Goal: Information Seeking & Learning: Learn about a topic

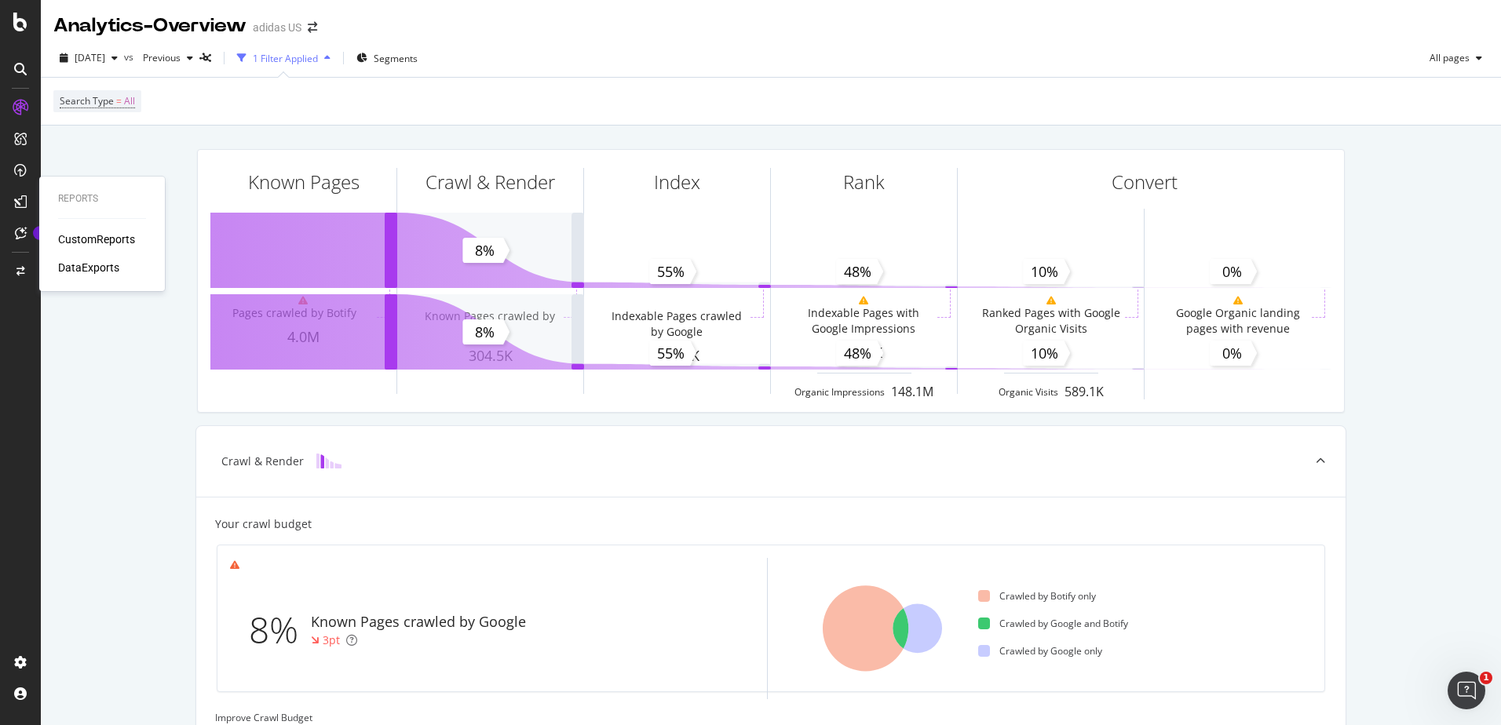
click at [104, 232] on div "CustomReports" at bounding box center [96, 240] width 77 height 16
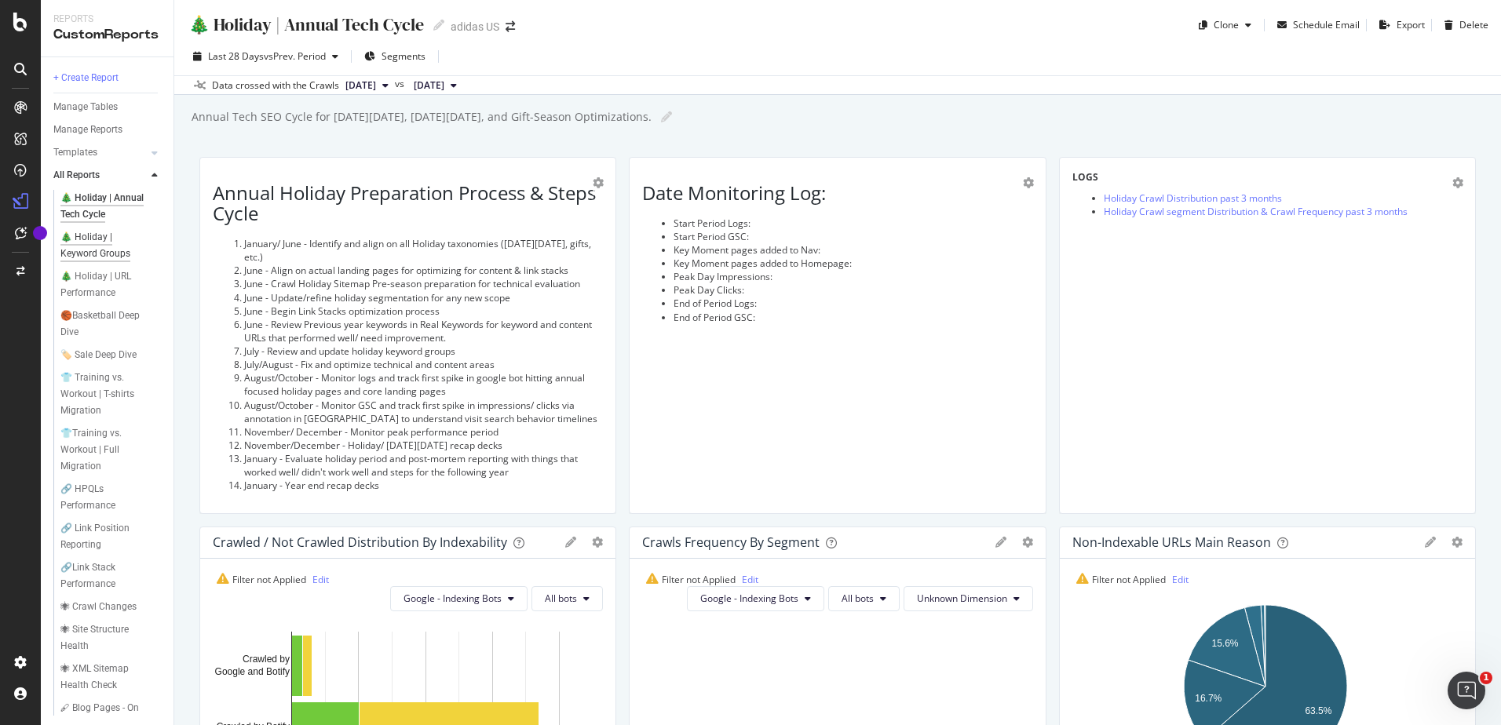
click at [100, 252] on div "🎄 Holiday | Keyword Groups" at bounding box center [105, 245] width 90 height 33
